Goal: Task Accomplishment & Management: Manage account settings

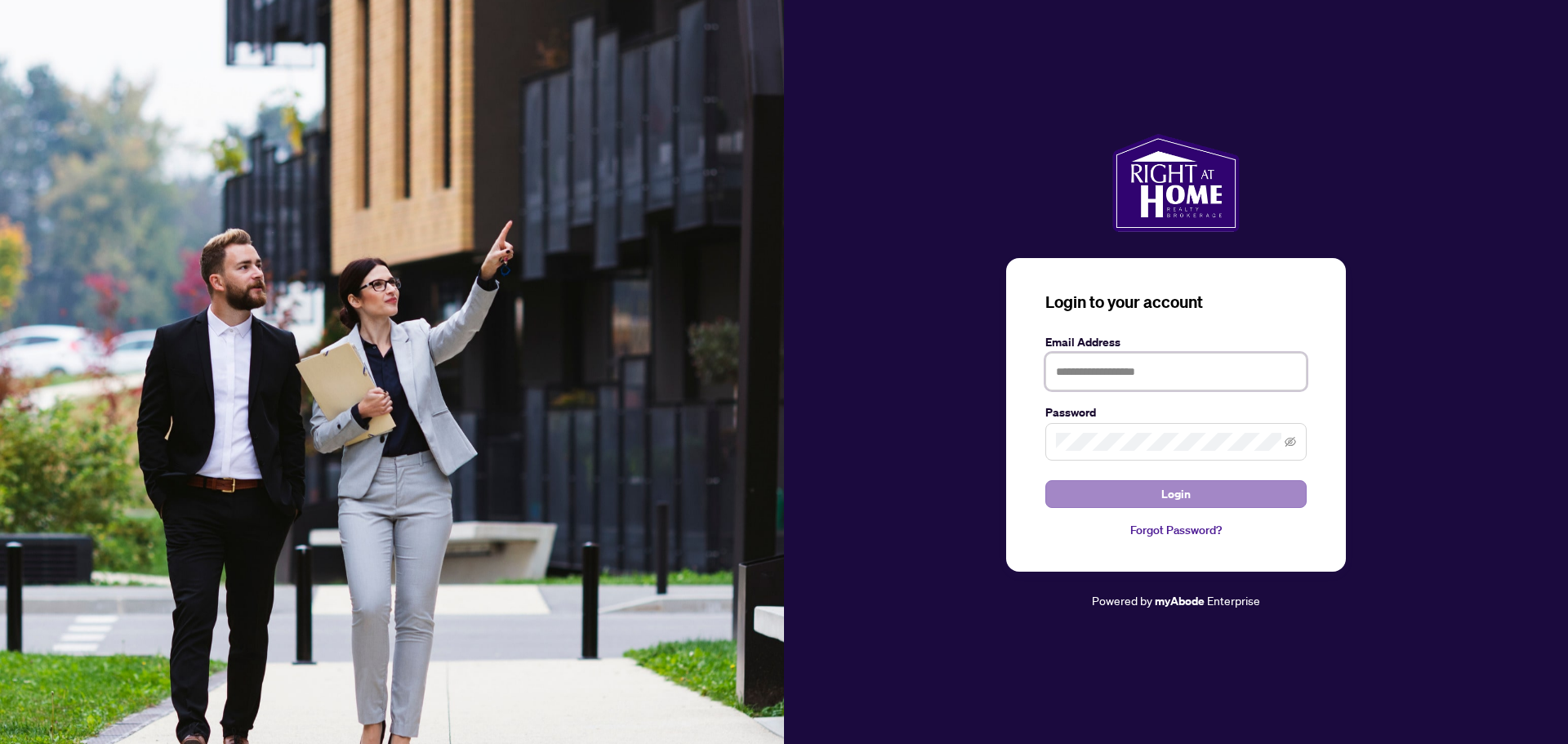
type input "**********"
click at [1176, 493] on span "Login" at bounding box center [1175, 493] width 29 height 26
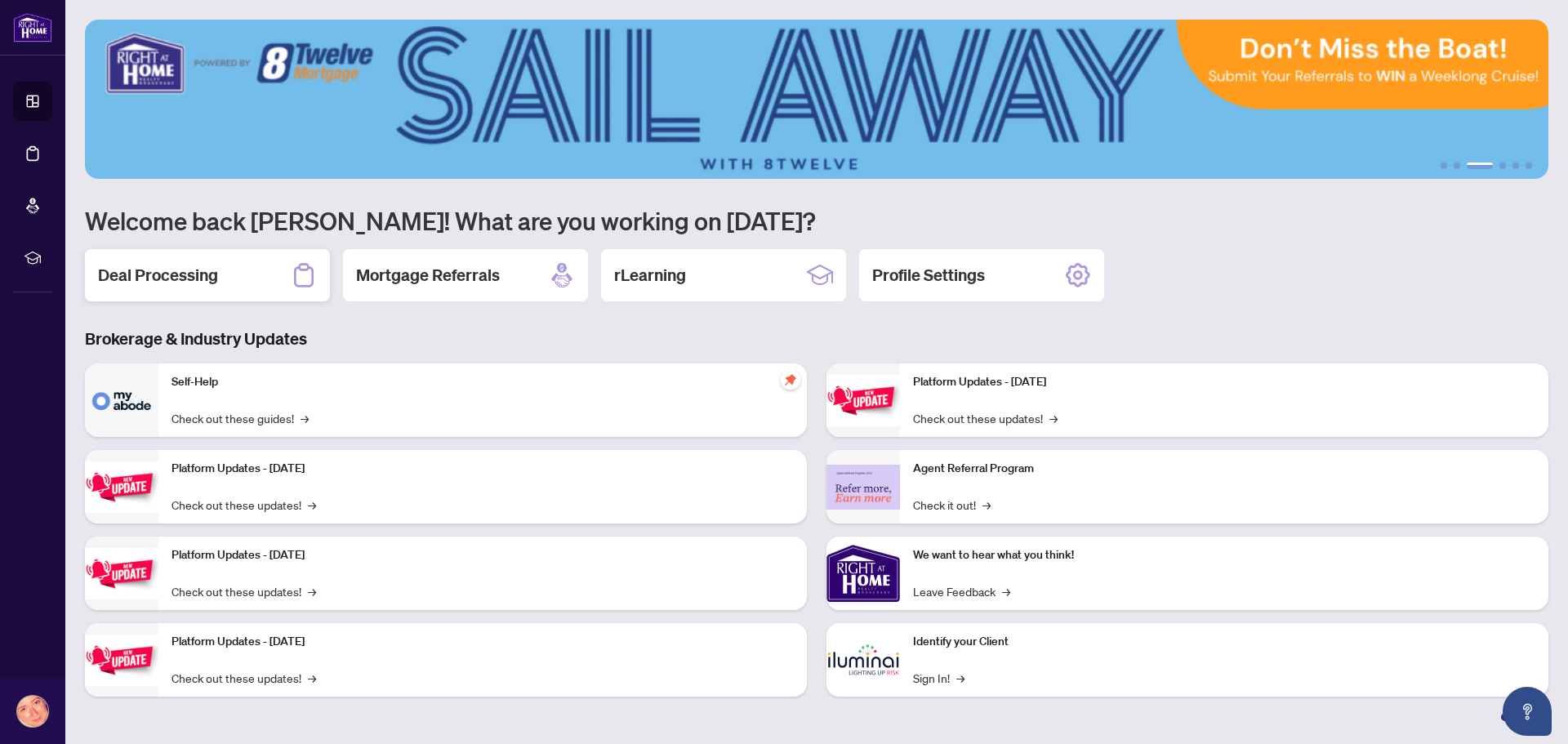
click at [203, 274] on h2 "Deal Processing" at bounding box center [158, 276] width 120 height 23
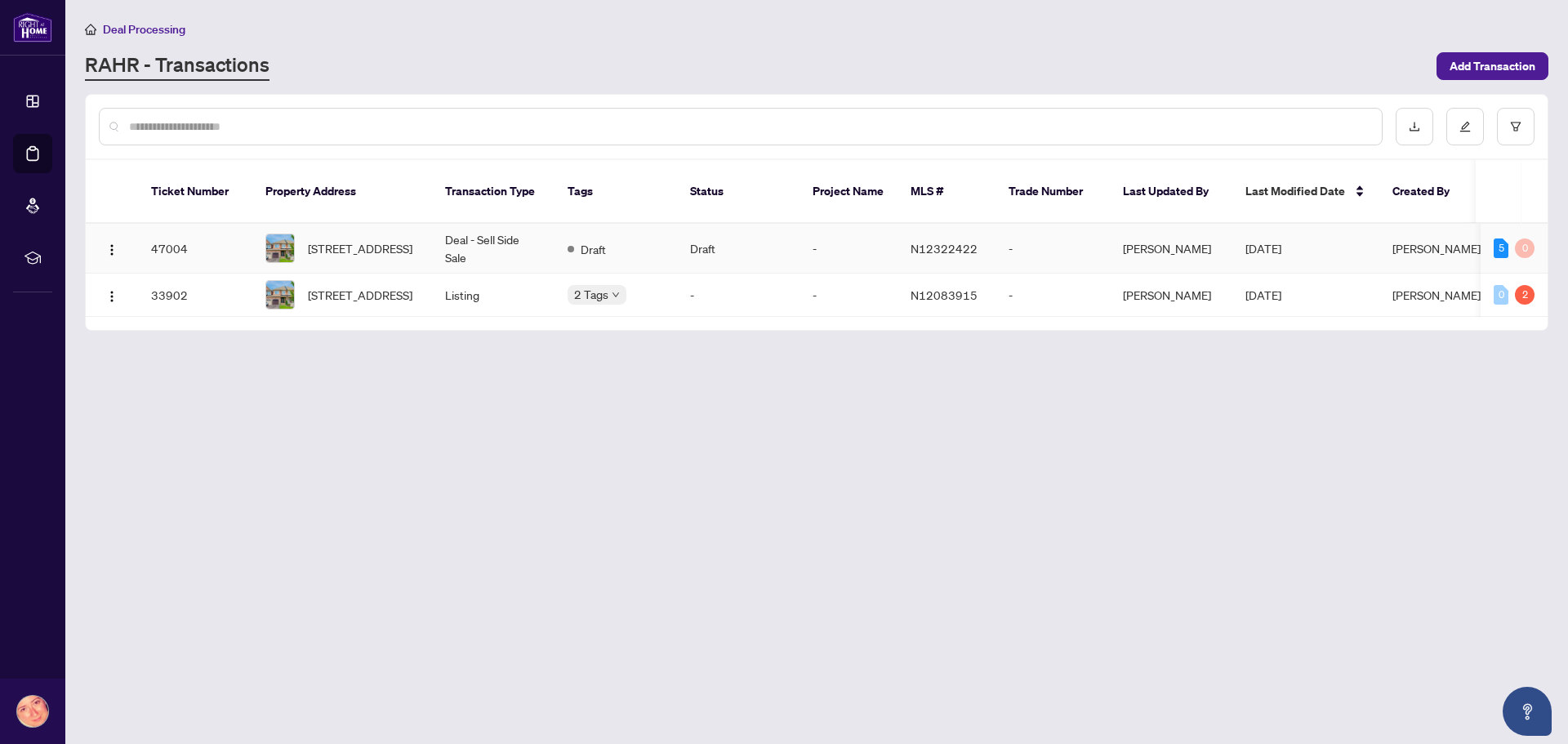
click at [502, 229] on td "Deal - Sell Side Sale" at bounding box center [493, 249] width 123 height 50
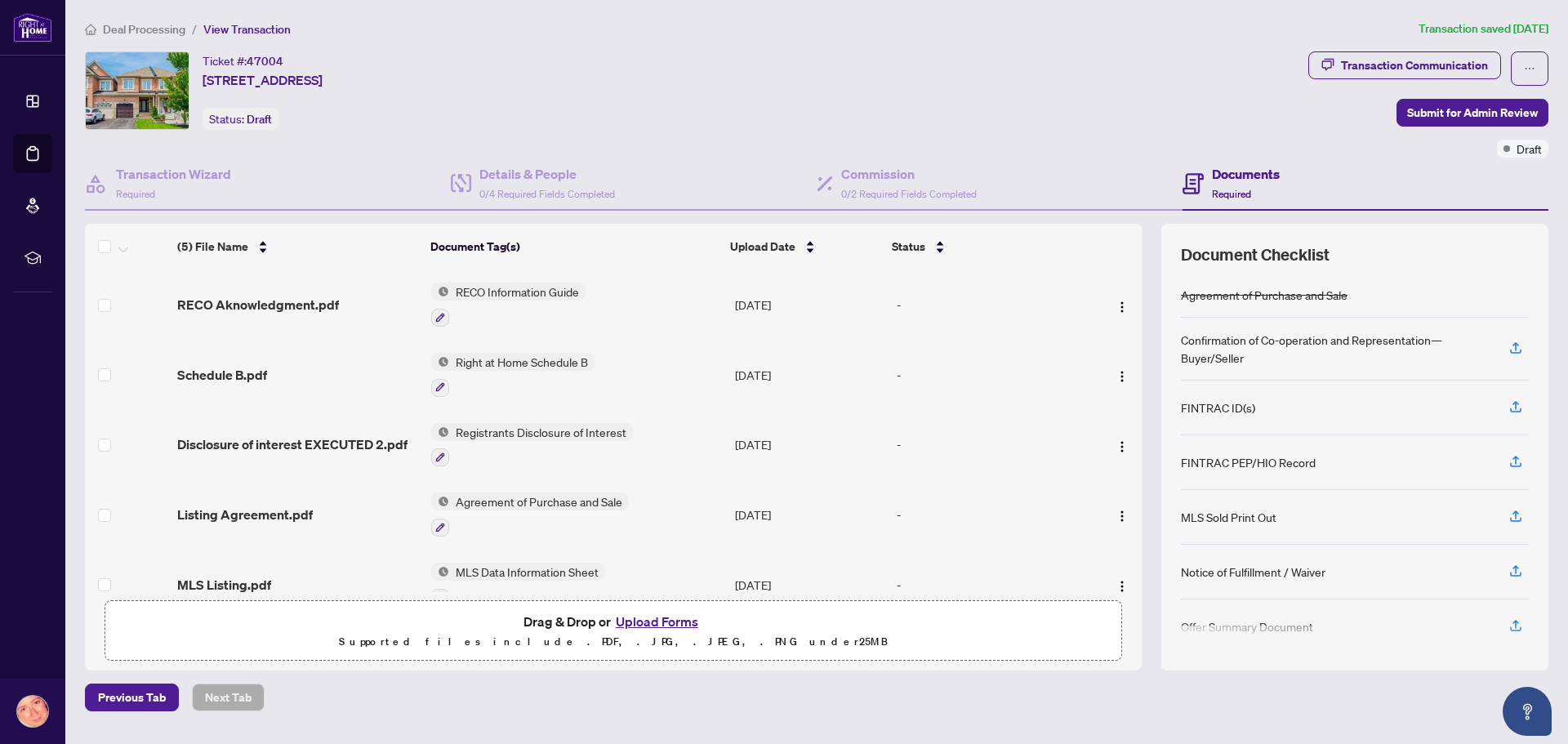
click at [657, 625] on button "Upload Forms" at bounding box center [657, 622] width 92 height 22
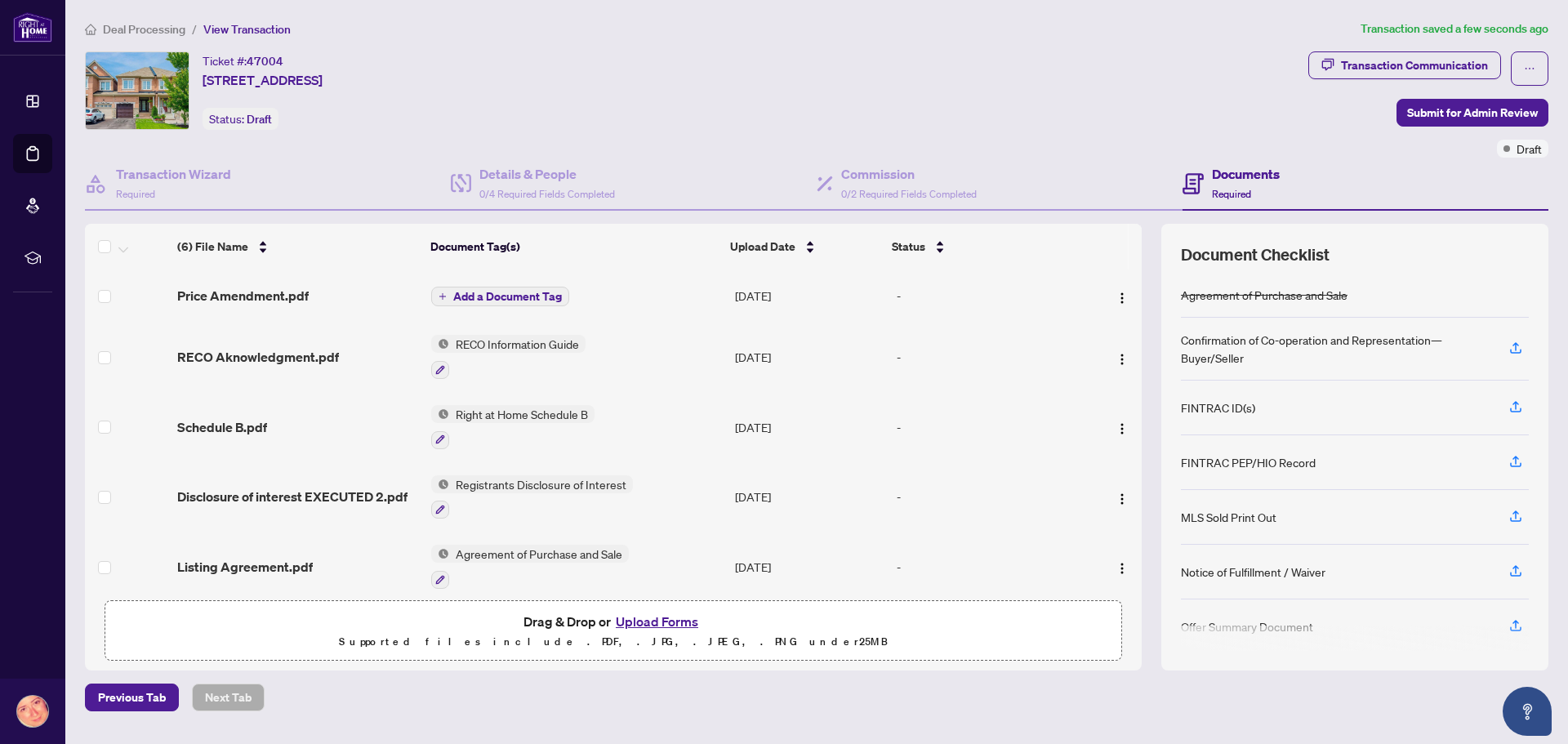
click at [517, 296] on span "Add a Document Tag" at bounding box center [507, 296] width 109 height 12
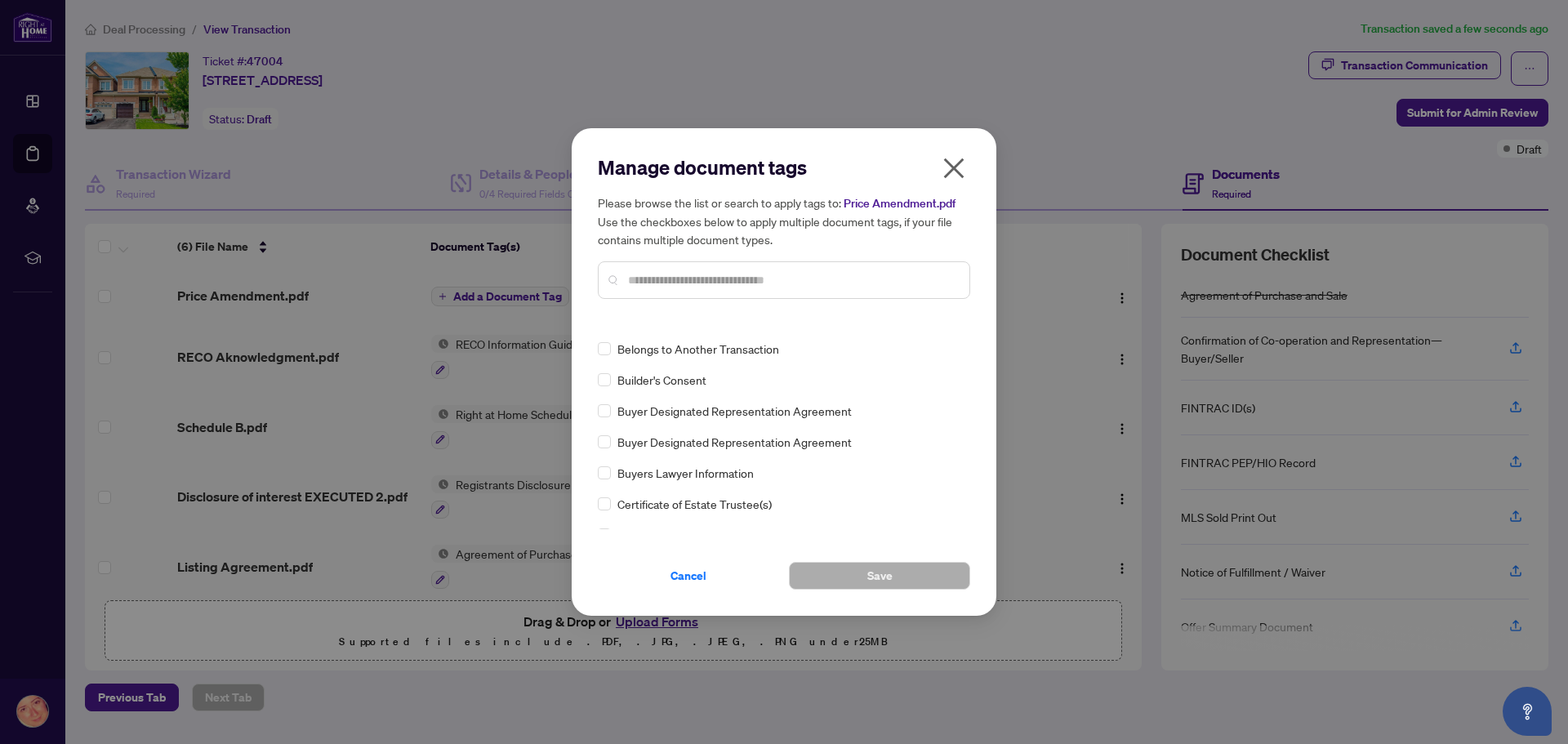
scroll to position [572, 0]
click at [693, 287] on input "text" at bounding box center [791, 281] width 328 height 18
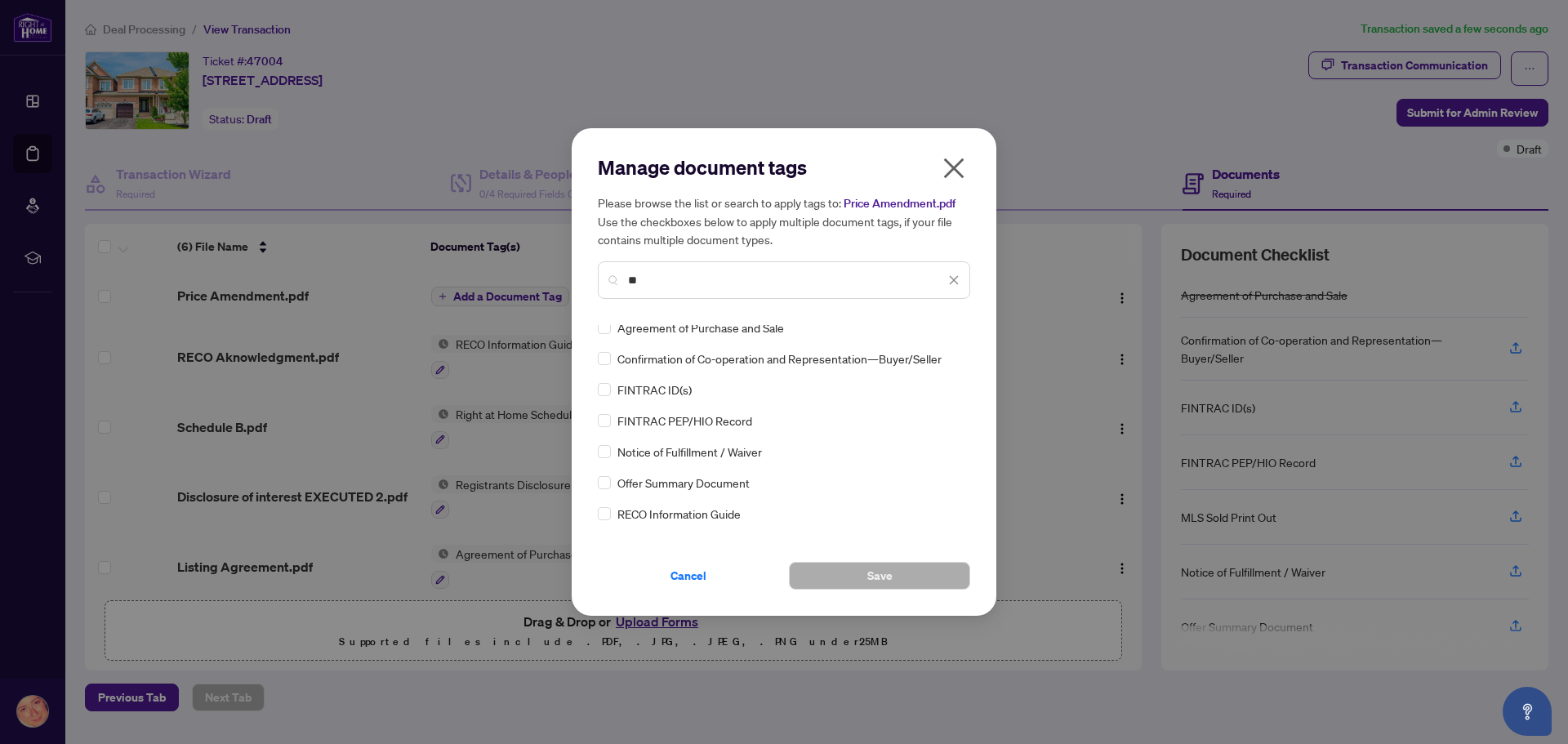
scroll to position [0, 0]
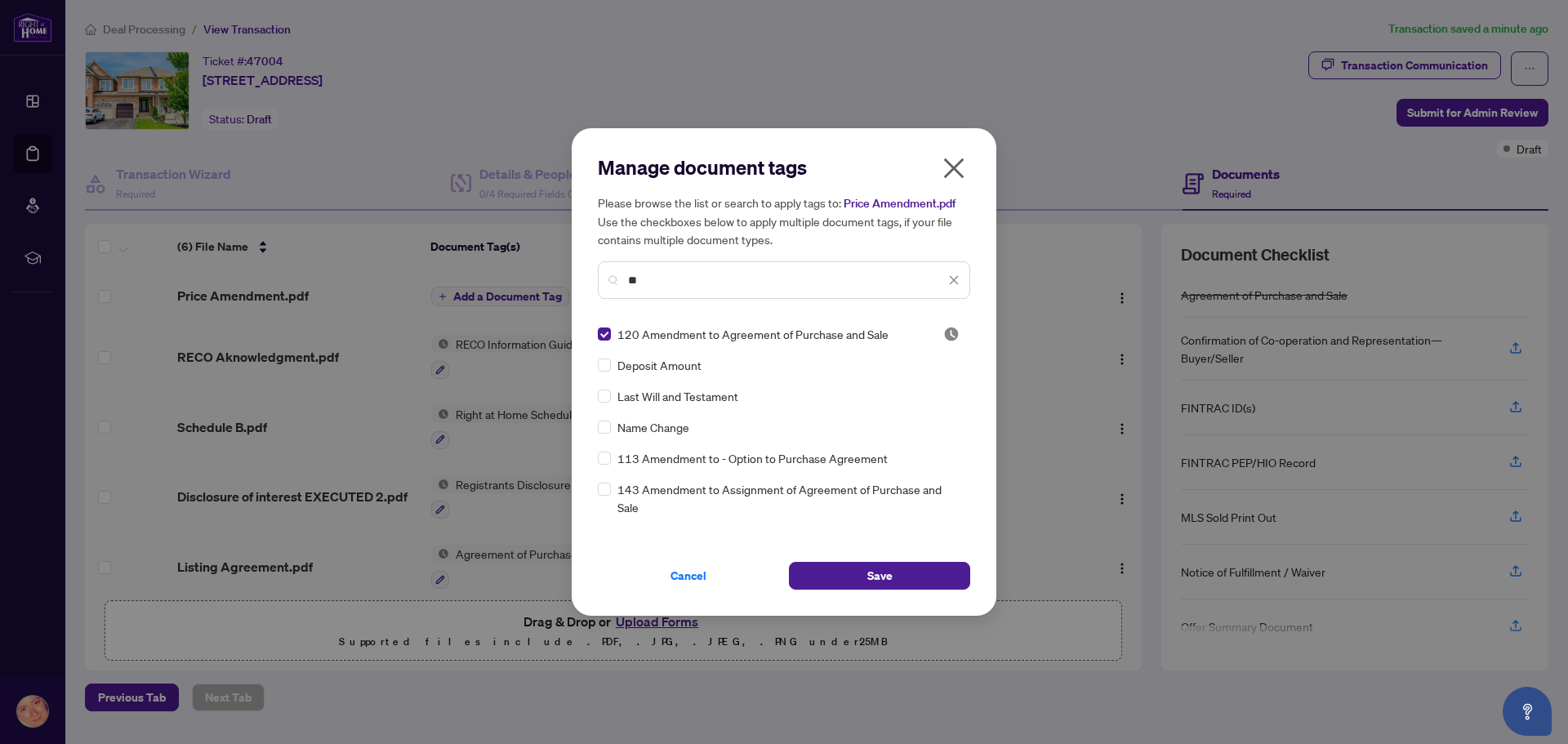
click at [677, 275] on input "**" at bounding box center [786, 281] width 317 height 18
type input "*"
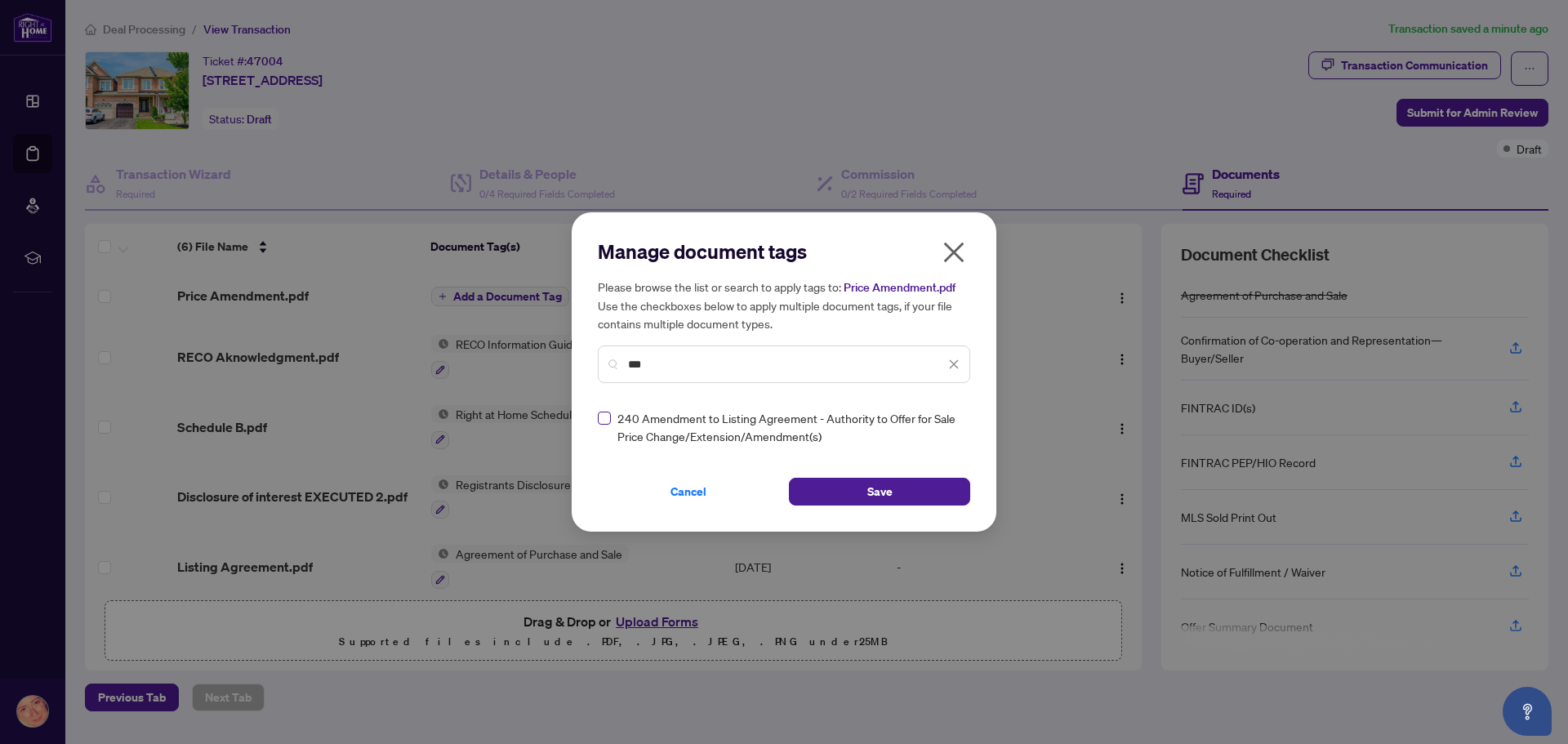
type input "***"
click at [882, 490] on span "Save" at bounding box center [880, 491] width 25 height 26
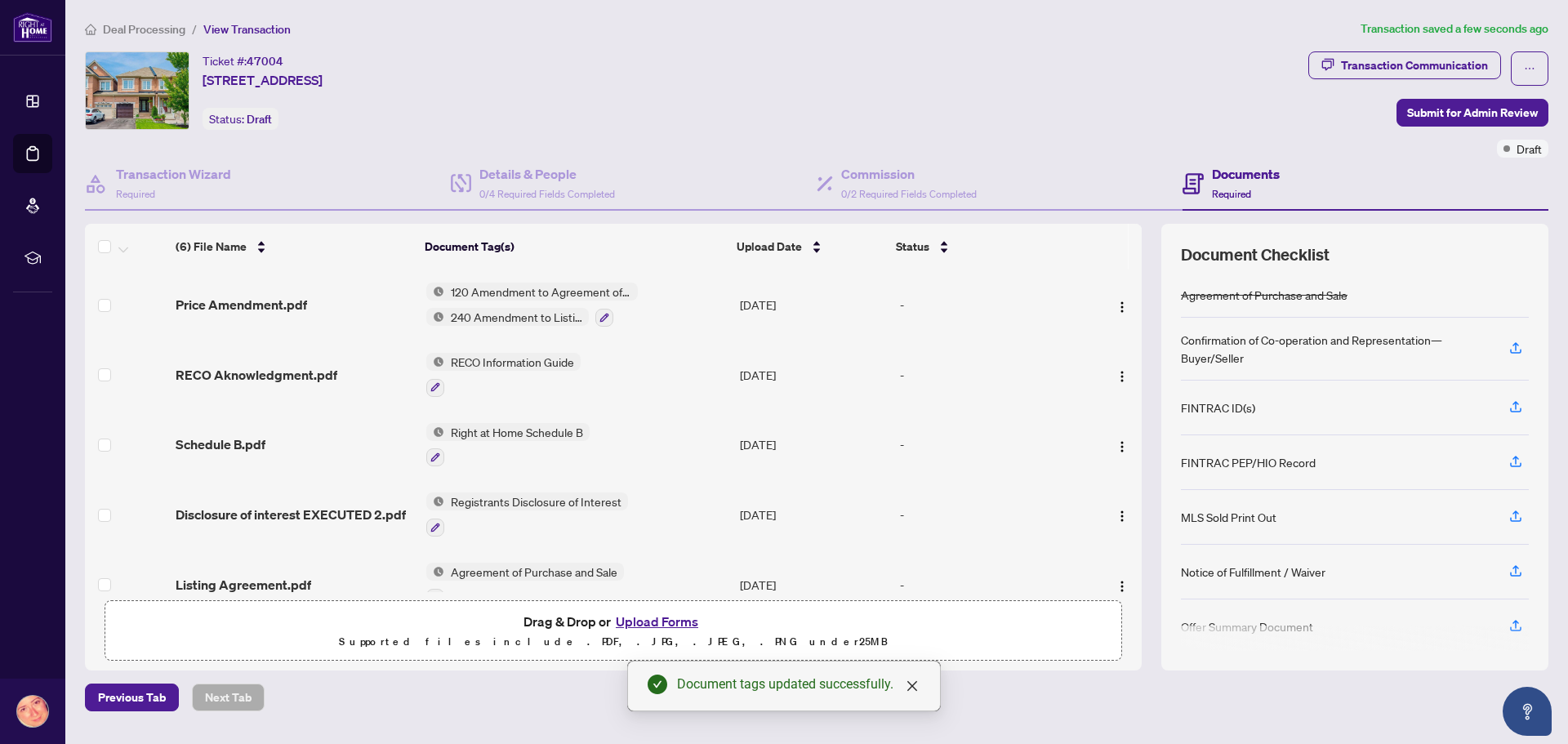
click at [624, 290] on span "120 Amendment to Agreement of Purchase and Sale" at bounding box center [540, 291] width 193 height 18
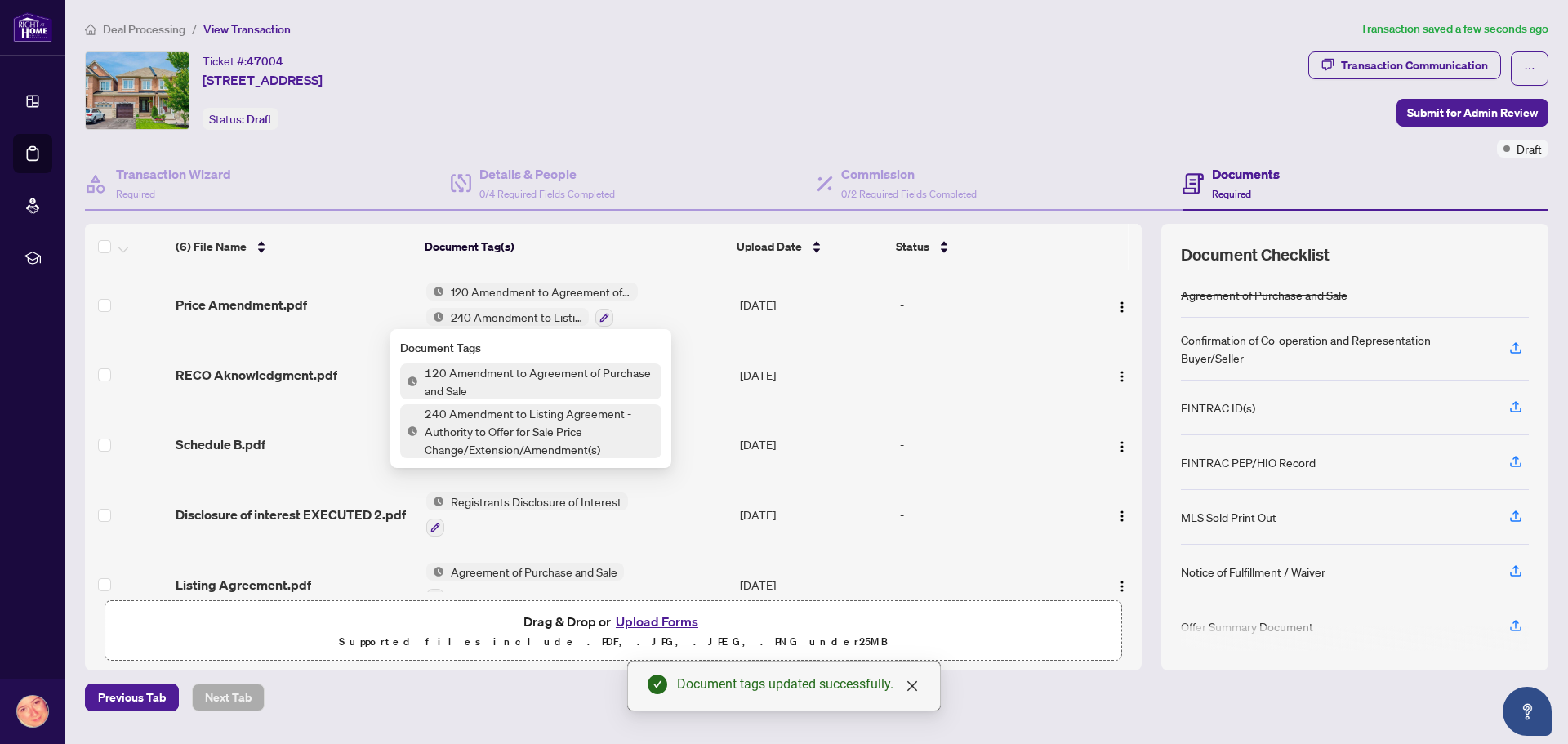
click at [417, 376] on img at bounding box center [409, 382] width 18 height 18
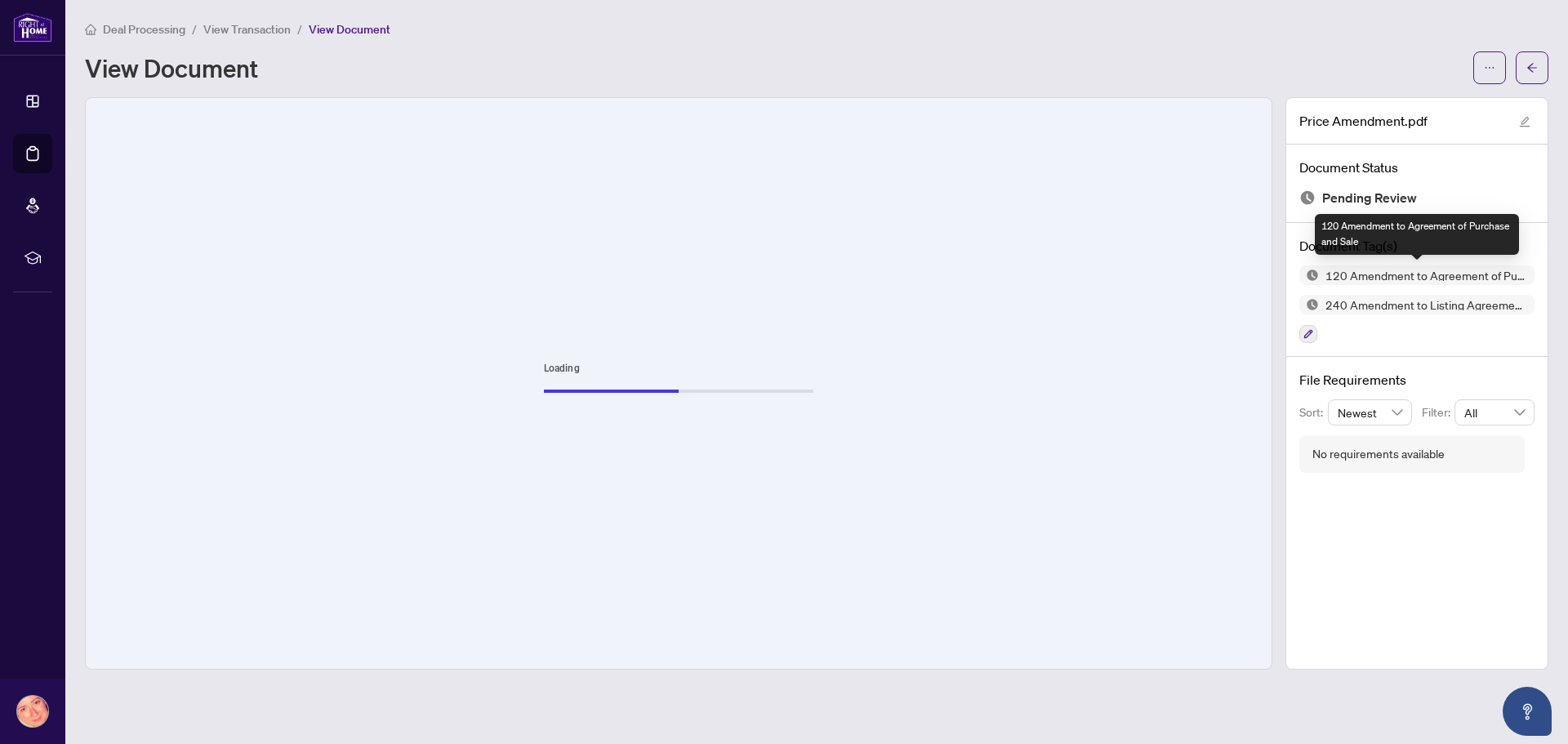
drag, startPoint x: 1476, startPoint y: 277, endPoint x: 1526, endPoint y: 277, distance: 50.0
click at [1526, 277] on span "120 Amendment to Agreement of Purchase and Sale" at bounding box center [1427, 276] width 216 height 12
click at [1526, 277] on span "120 Amendment to Agreement of Purchase and Sale" at bounding box center [1427, 276] width 216 height 12
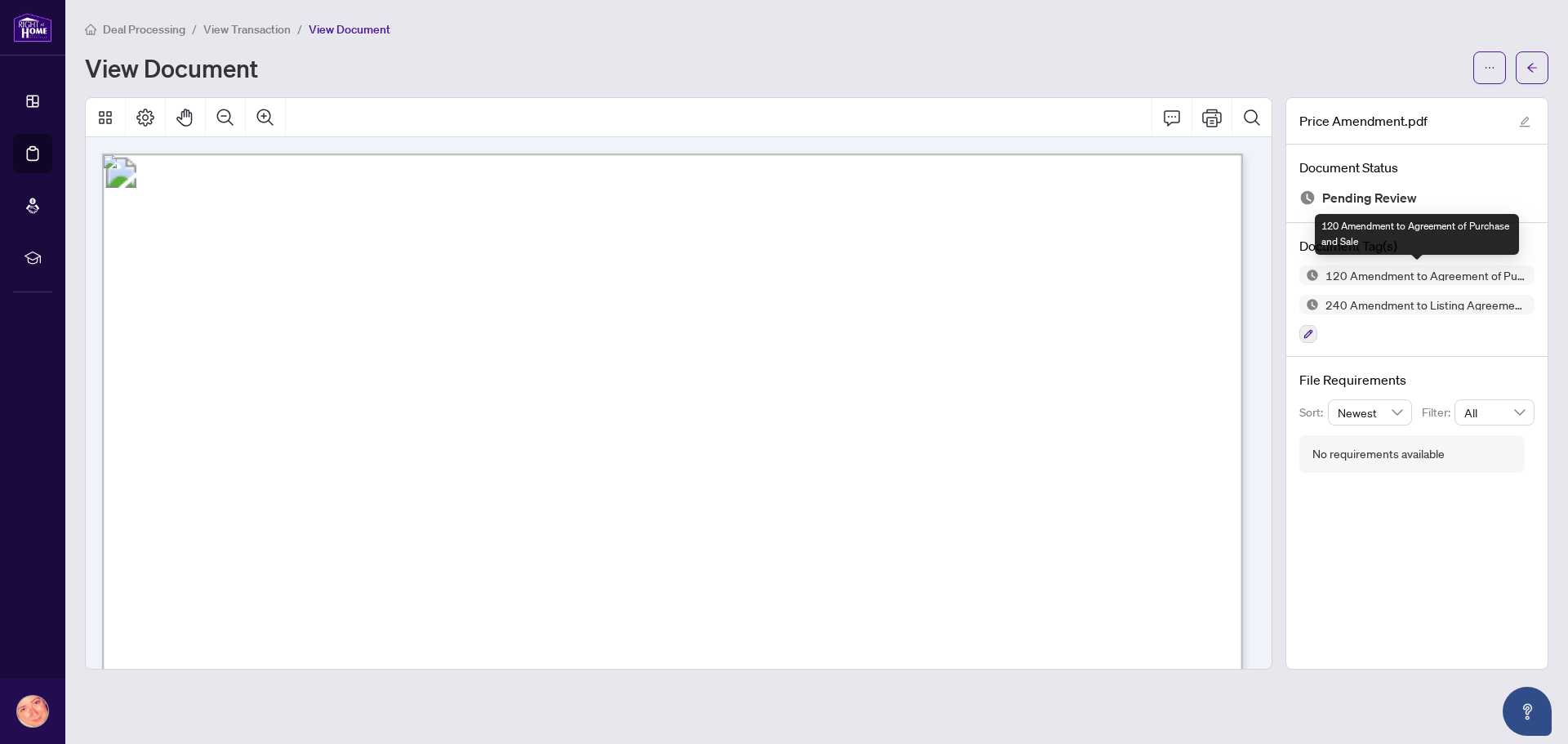
click at [1522, 277] on span "120 Amendment to Agreement of Purchase and Sale" at bounding box center [1427, 276] width 216 height 12
click at [1493, 277] on span "120 Amendment to Agreement of Purchase and Sale" at bounding box center [1427, 276] width 216 height 12
click at [1406, 276] on span "120 Amendment to Agreement of Purchase and Sale" at bounding box center [1427, 276] width 216 height 12
click at [1307, 279] on img at bounding box center [1309, 276] width 20 height 20
click at [255, 23] on span "View Transaction" at bounding box center [247, 30] width 87 height 15
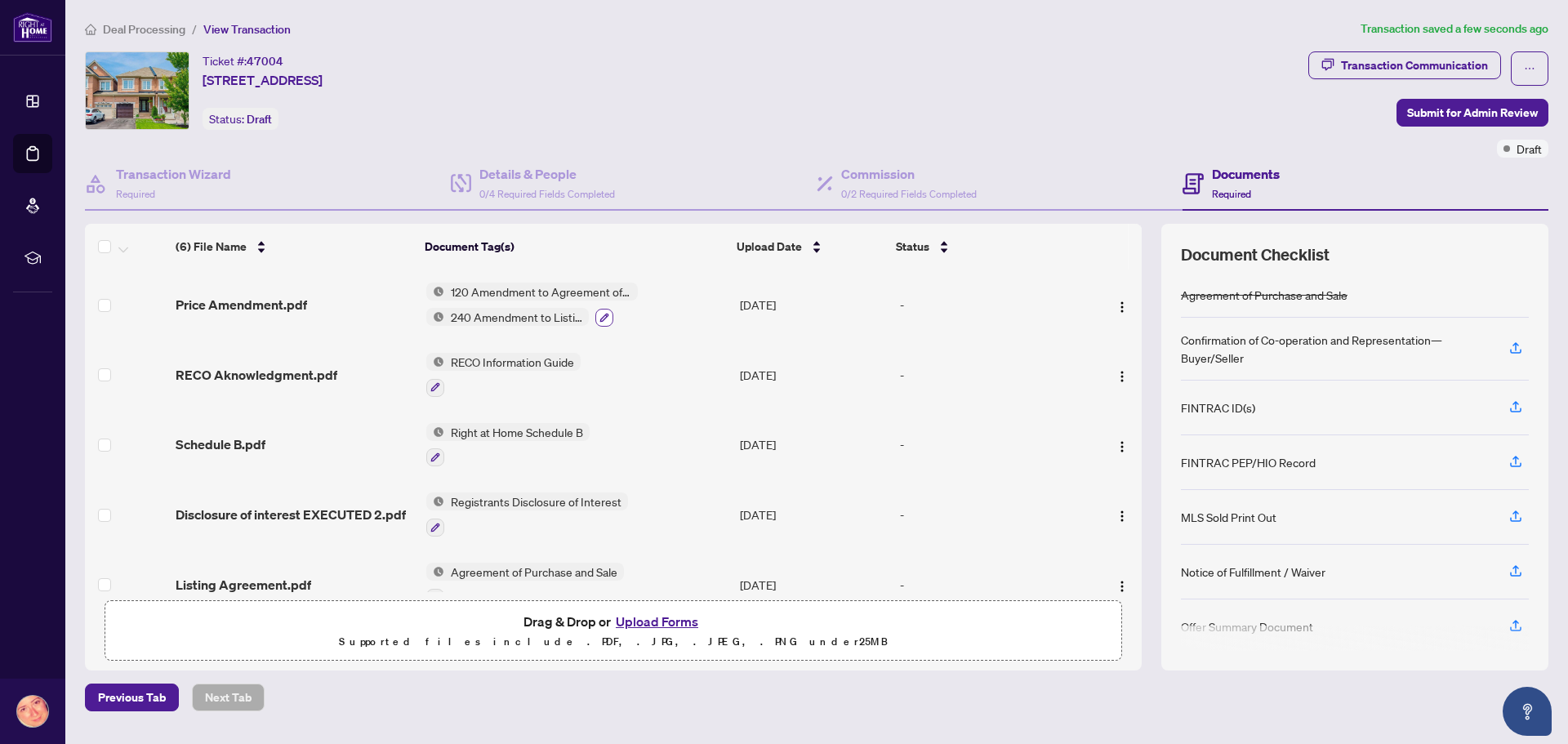
click at [600, 310] on button "button" at bounding box center [604, 318] width 18 height 18
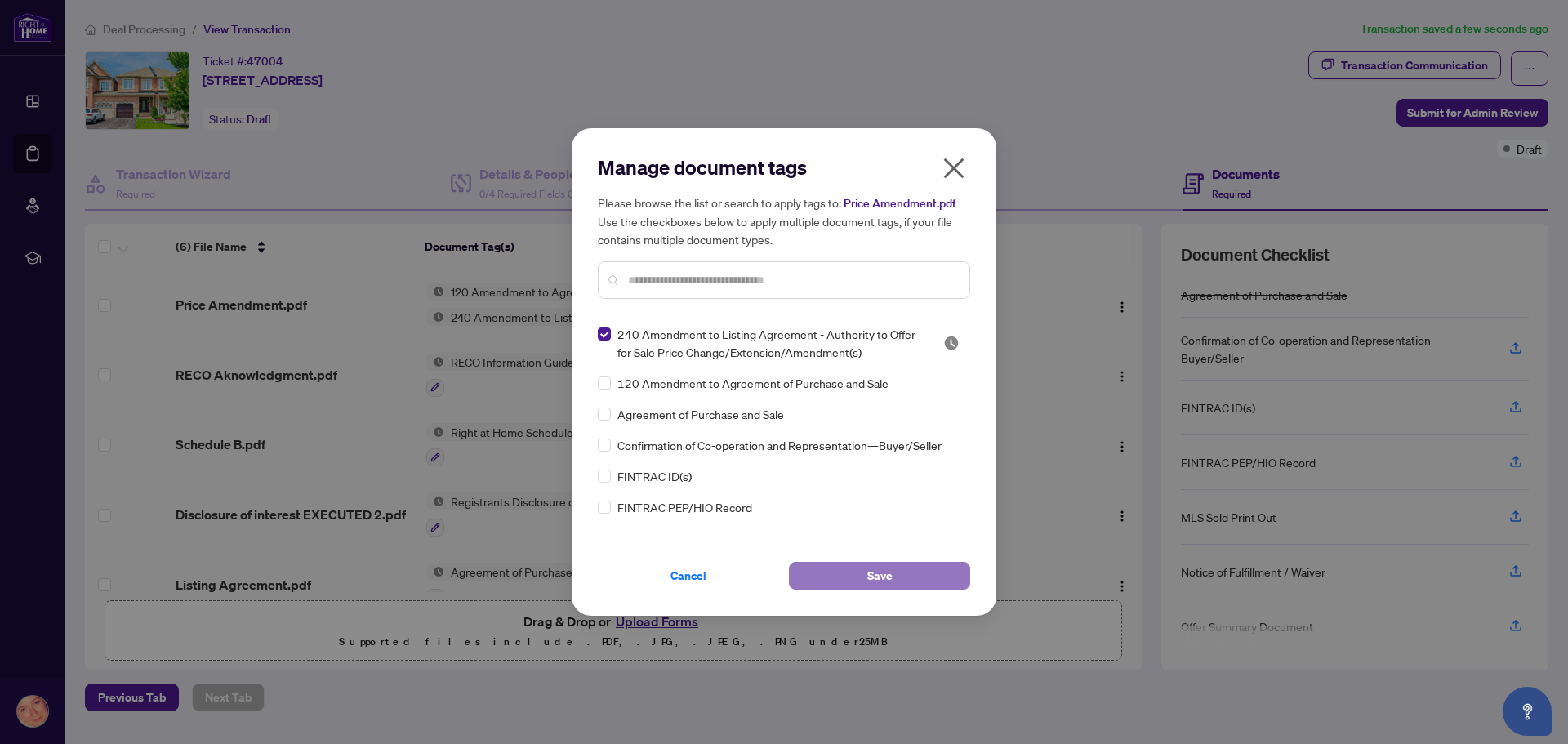
click at [880, 576] on span "Save" at bounding box center [880, 575] width 25 height 26
